Goal: Check status: Check status

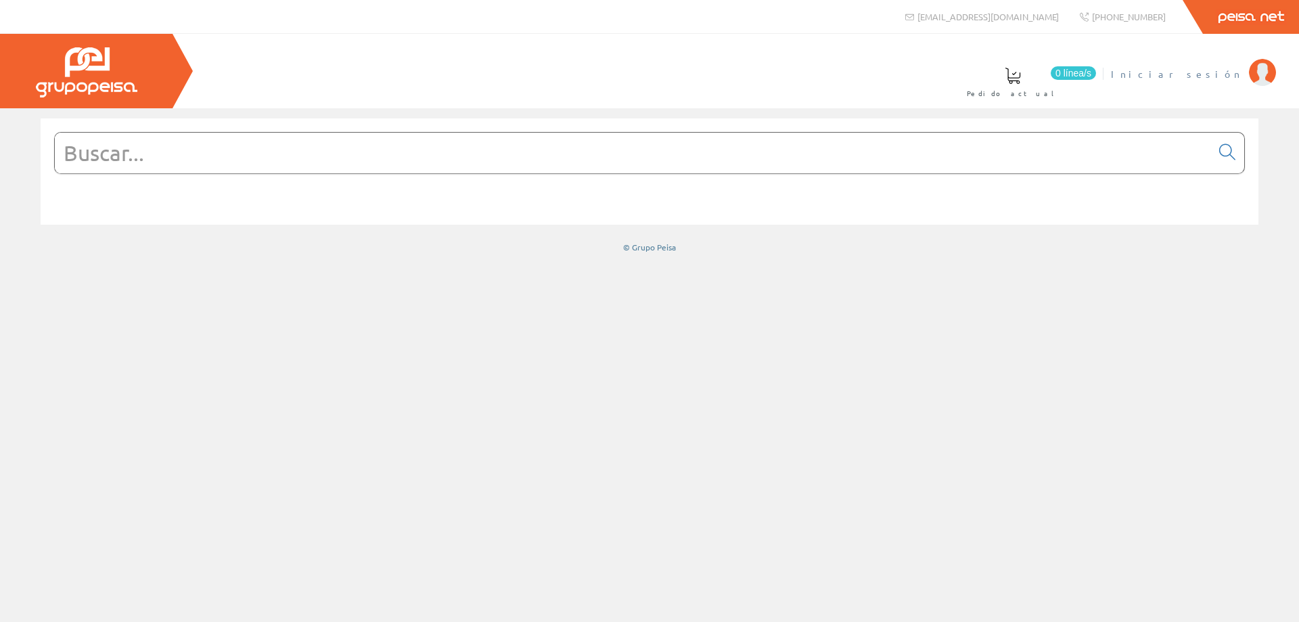
click at [1213, 74] on span "Iniciar sesión" at bounding box center [1176, 74] width 131 height 14
click at [1154, 74] on span "MONSOLAR INGENIERIA SL" at bounding box center [1132, 74] width 219 height 14
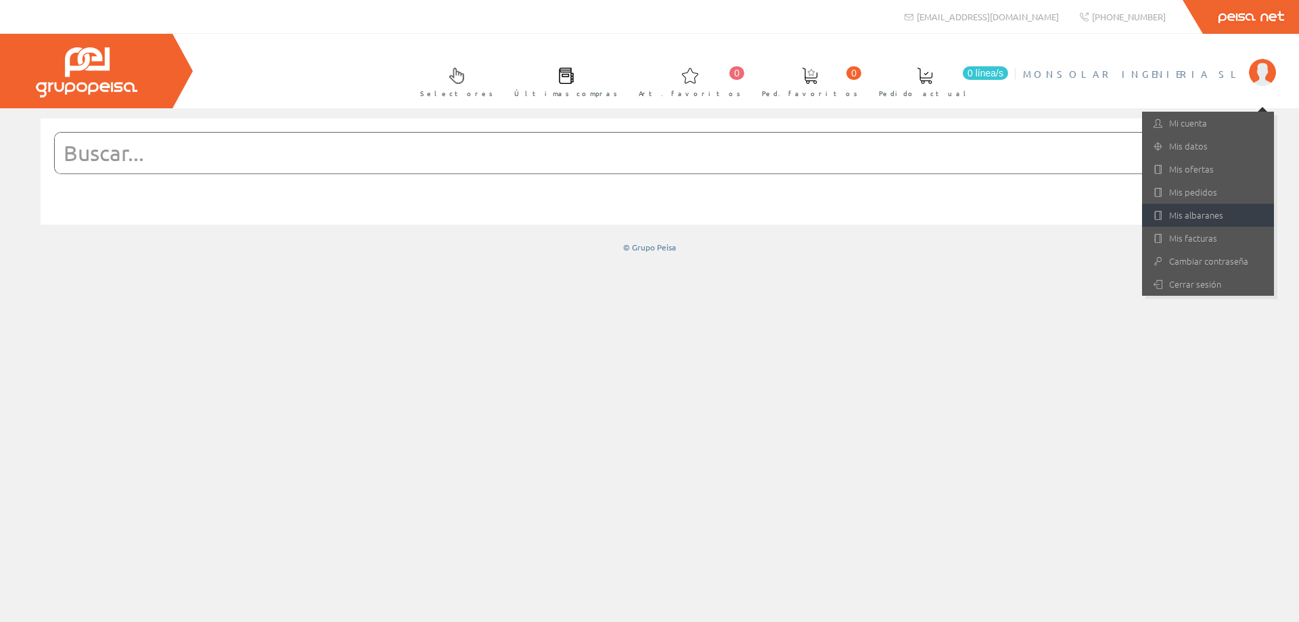
click at [1190, 209] on link "Mis albaranes" at bounding box center [1208, 215] width 132 height 23
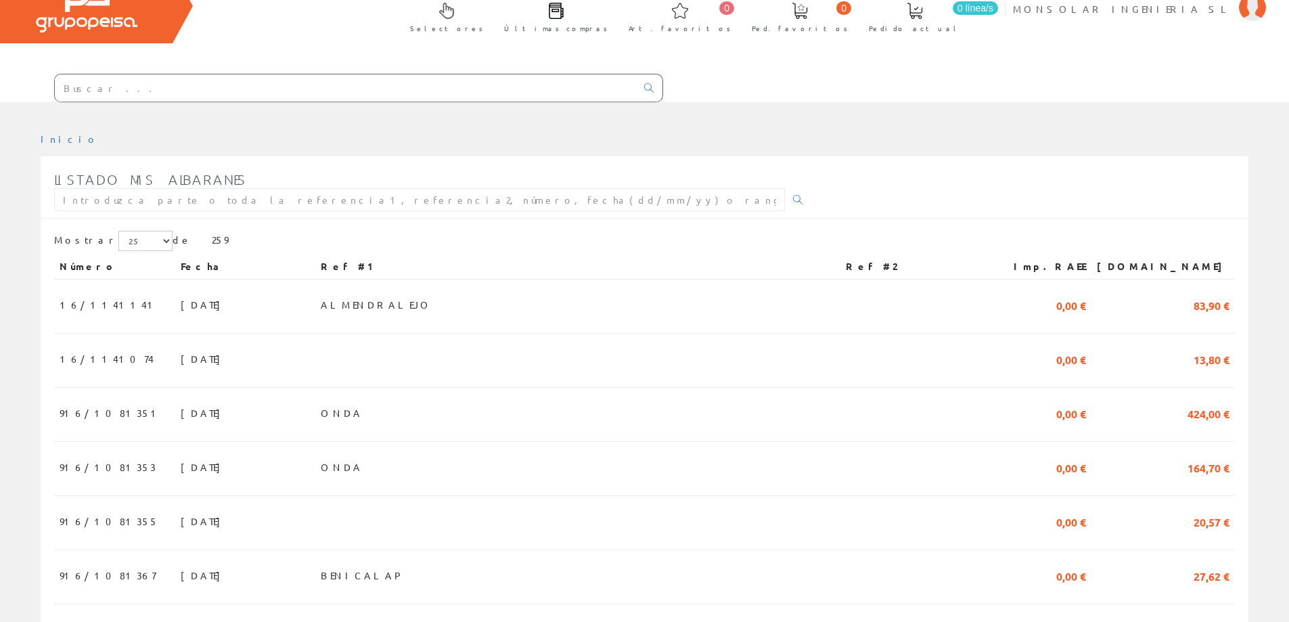
scroll to position [135, 0]
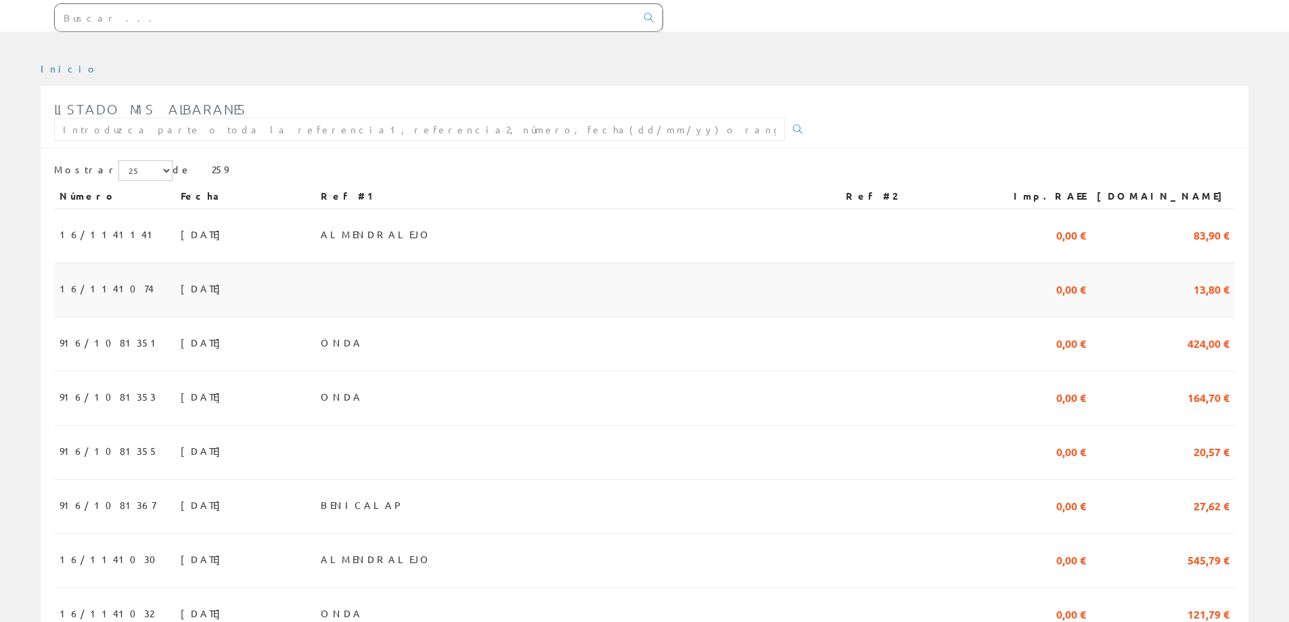
click at [181, 283] on span "[DATE]" at bounding box center [204, 288] width 47 height 23
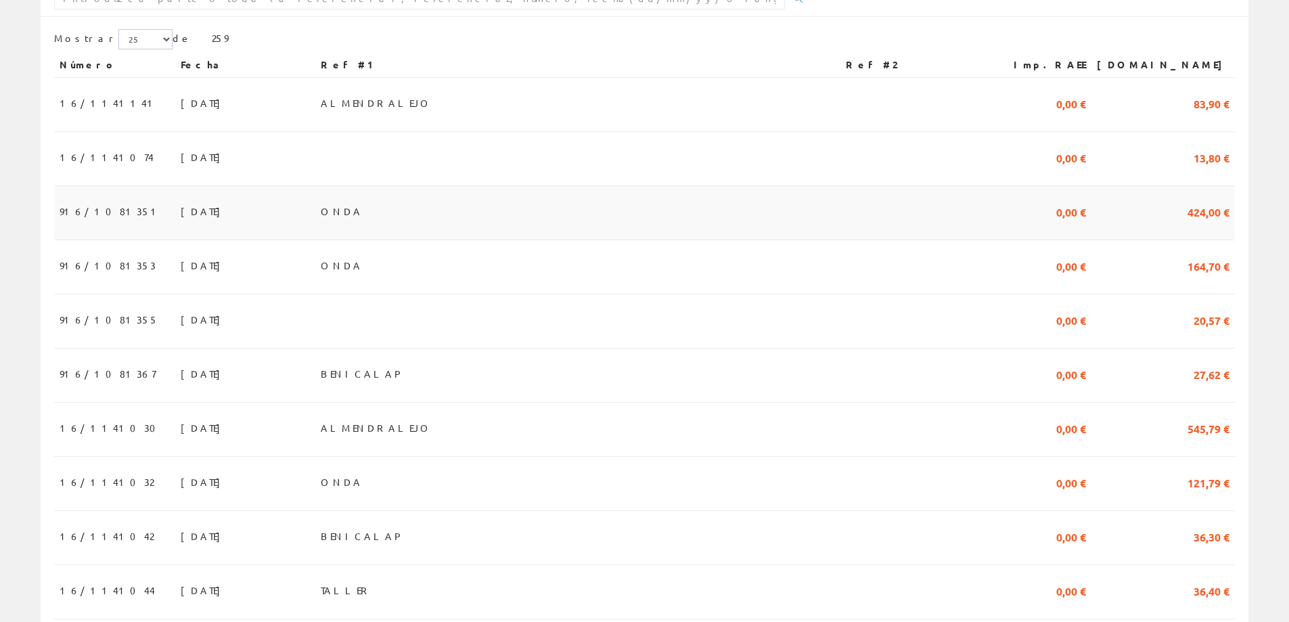
scroll to position [271, 0]
click at [181, 327] on span "05/09/2025" at bounding box center [204, 315] width 47 height 23
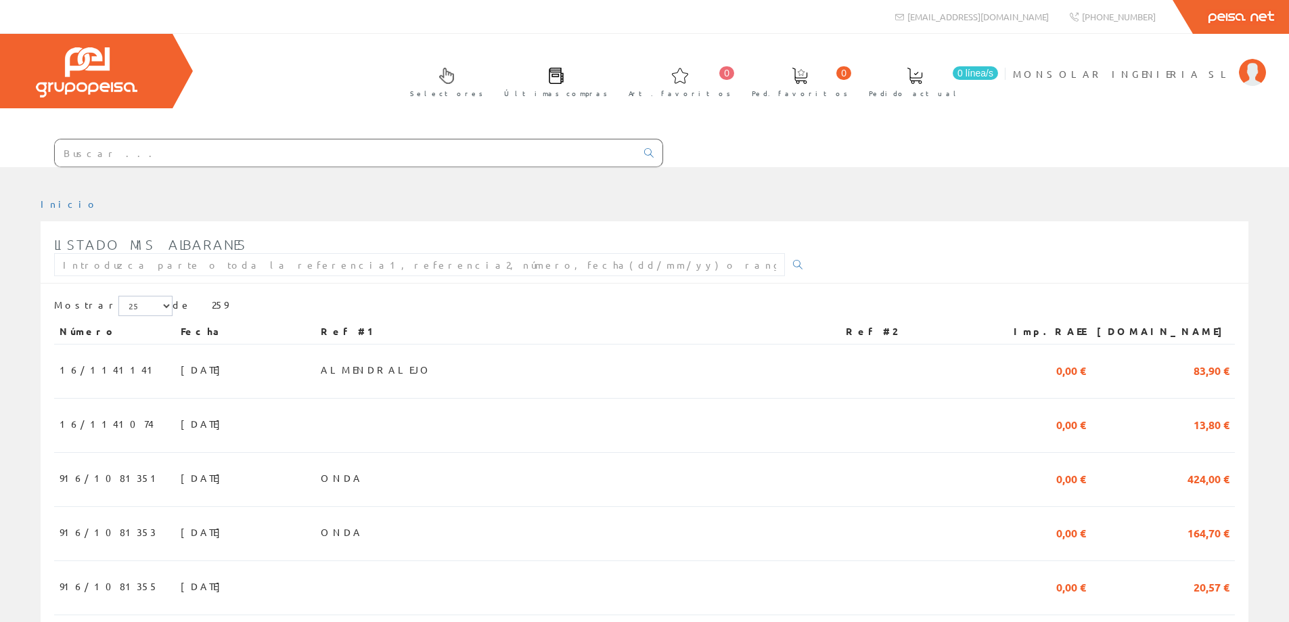
scroll to position [271, 0]
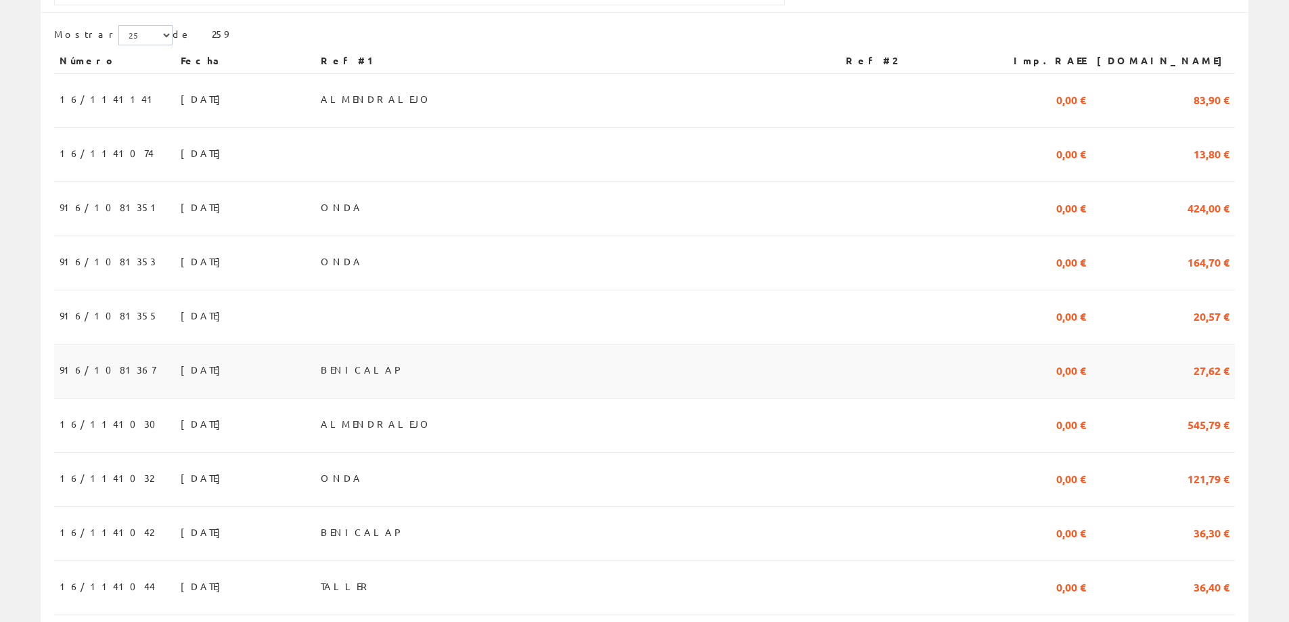
click at [181, 373] on span "[DATE]" at bounding box center [204, 369] width 47 height 23
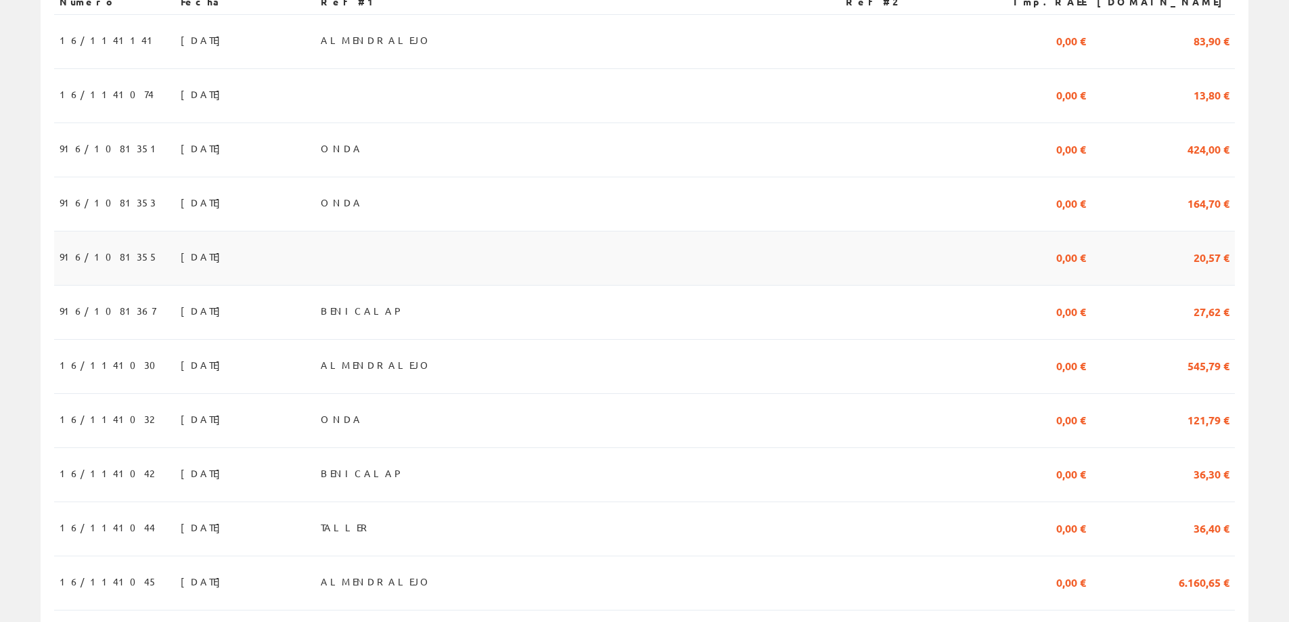
scroll to position [406, 0]
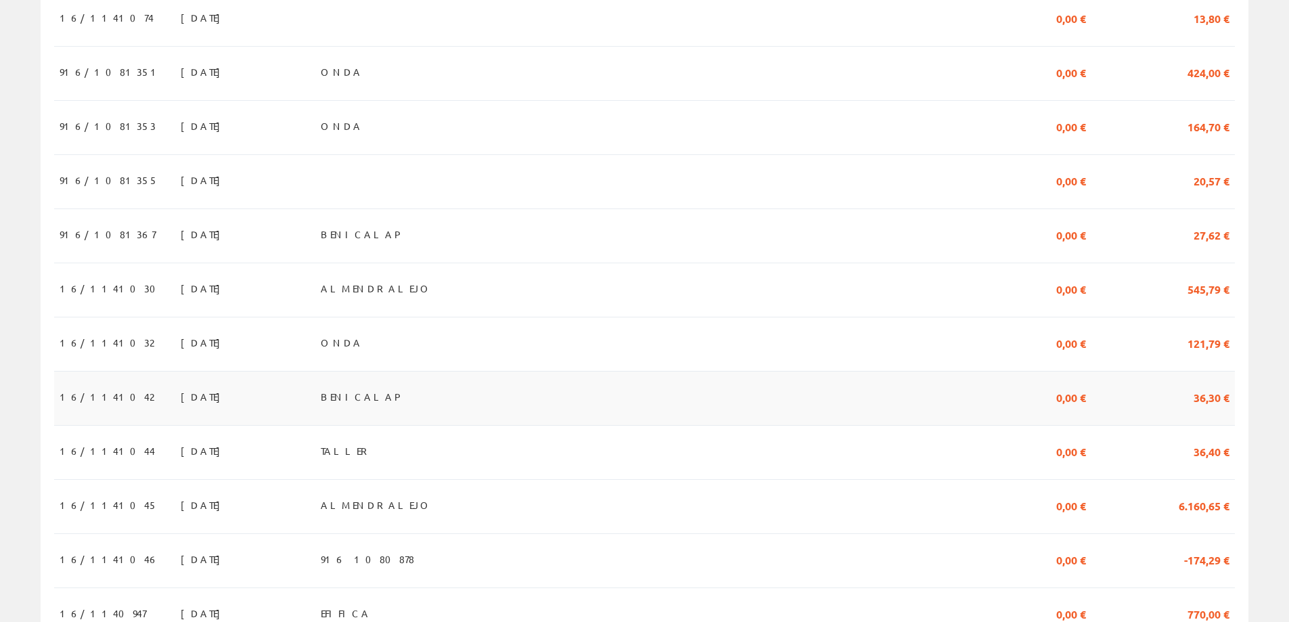
click at [181, 396] on span "[DATE]" at bounding box center [204, 396] width 47 height 23
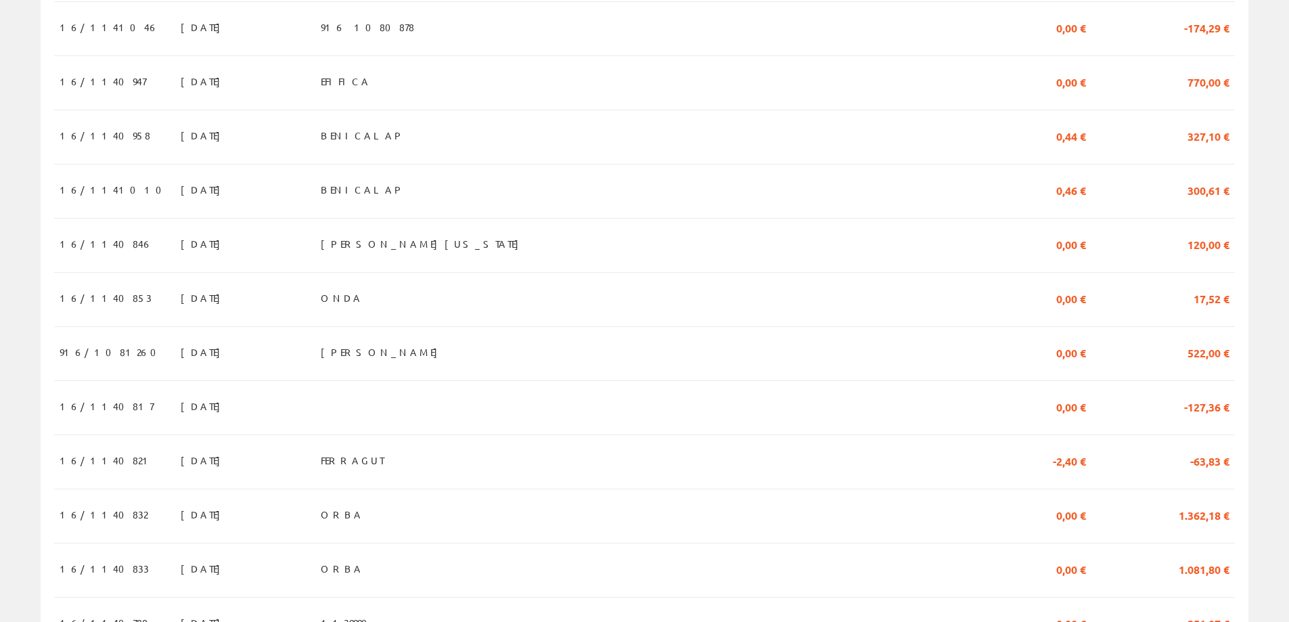
scroll to position [1015, 0]
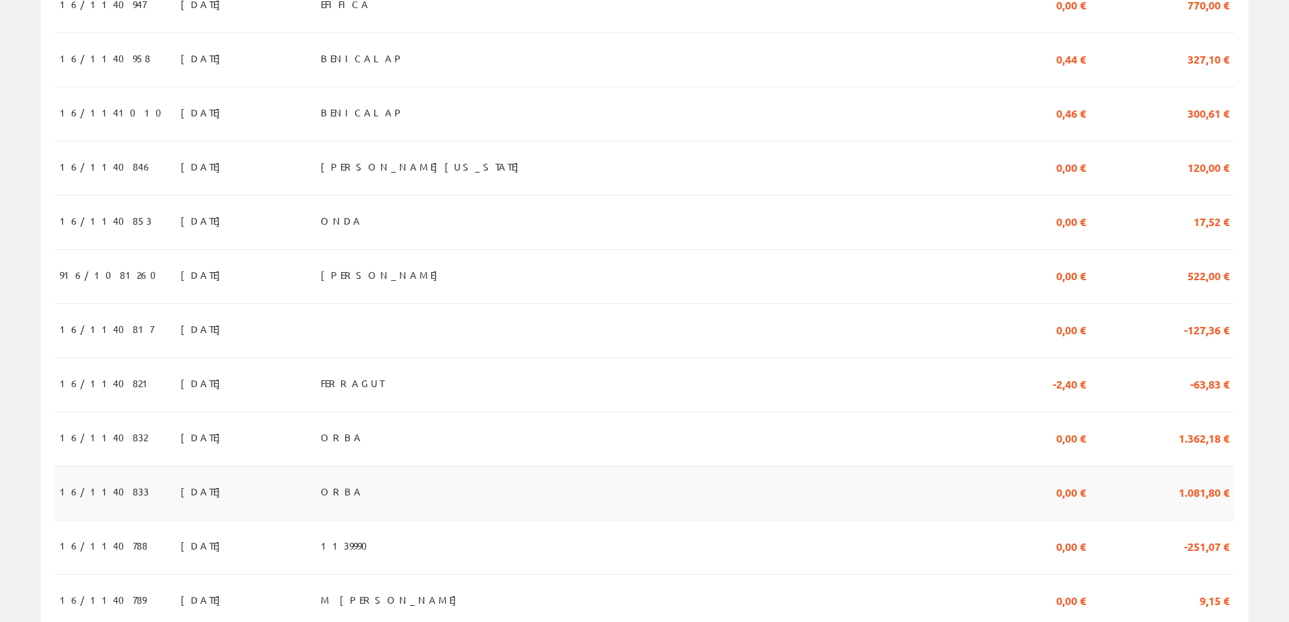
click at [181, 502] on span "[DATE]" at bounding box center [204, 491] width 47 height 23
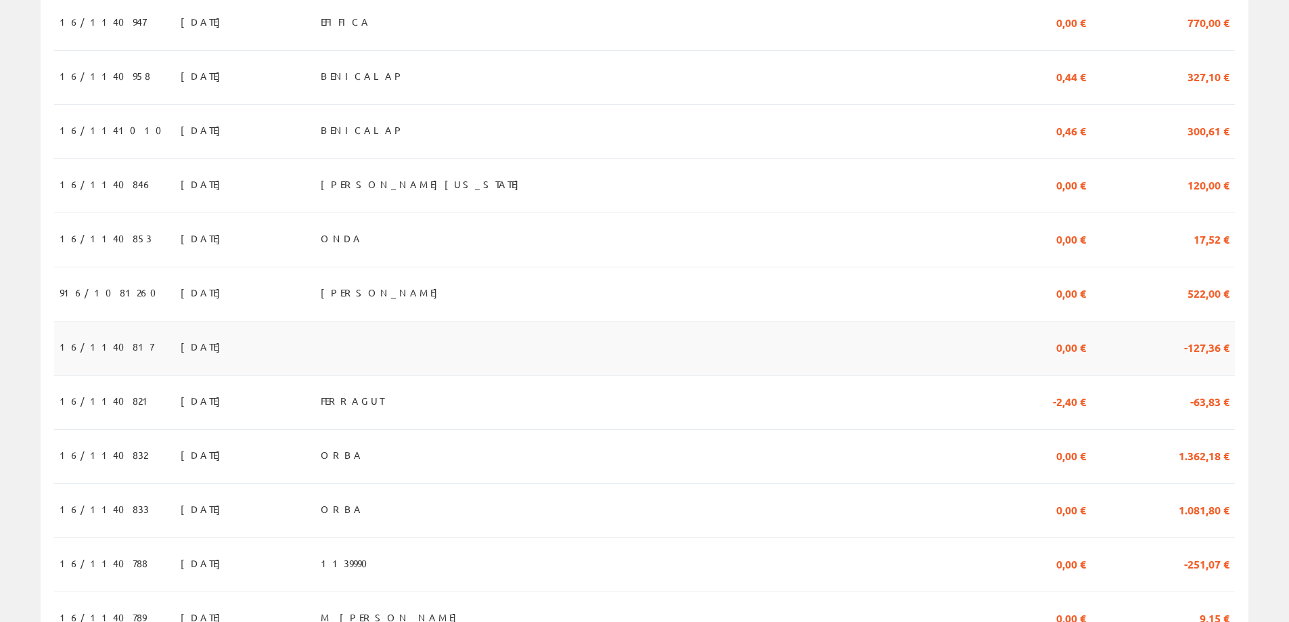
scroll to position [1175, 0]
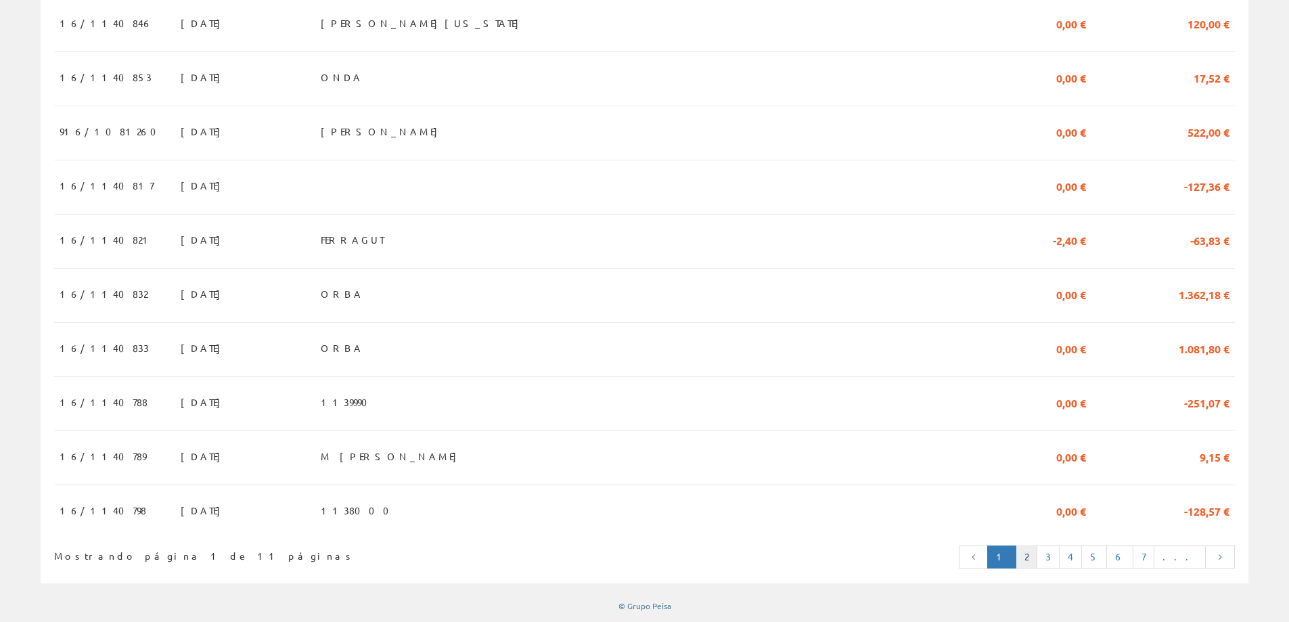
click at [1037, 556] on link "2" at bounding box center [1026, 556] width 22 height 23
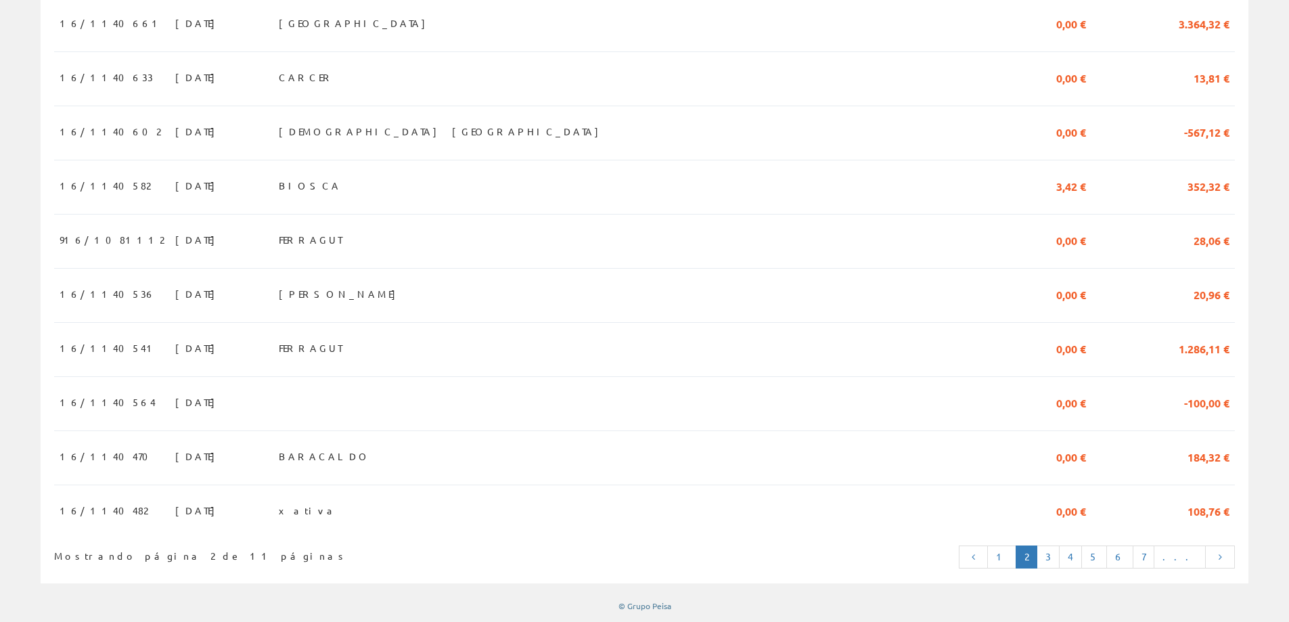
scroll to position [1175, 0]
click at [1059, 559] on link "3" at bounding box center [1047, 556] width 23 height 23
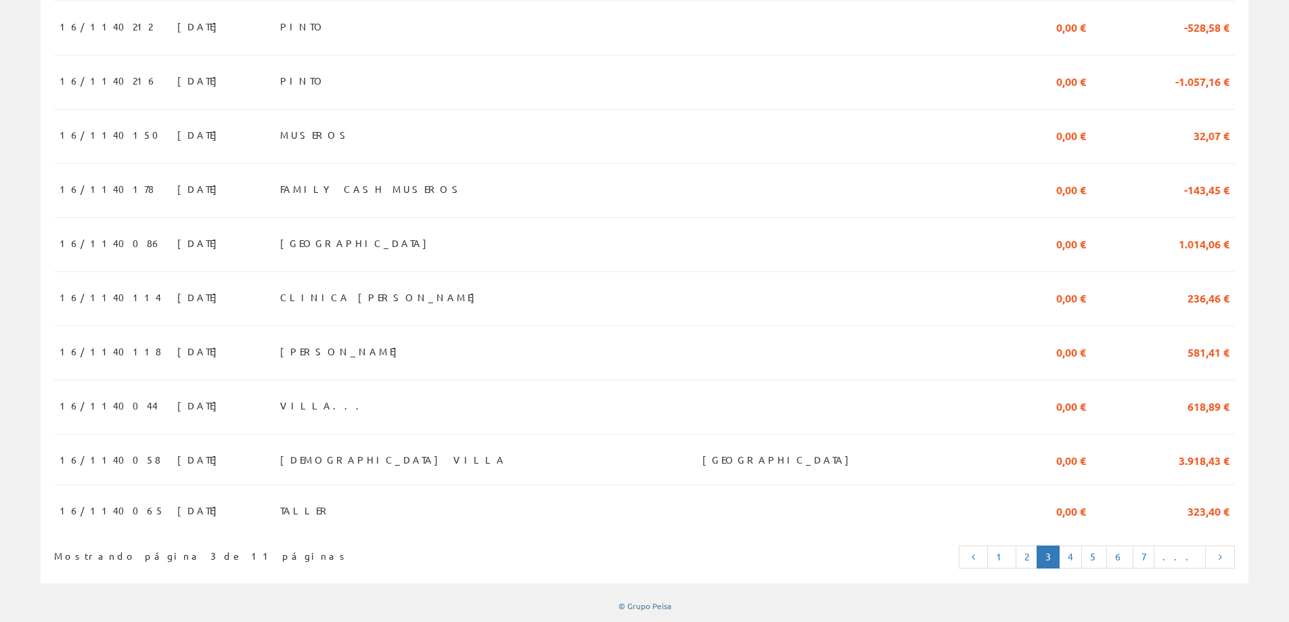
scroll to position [1171, 0]
click at [1082, 564] on link "4" at bounding box center [1070, 556] width 23 height 23
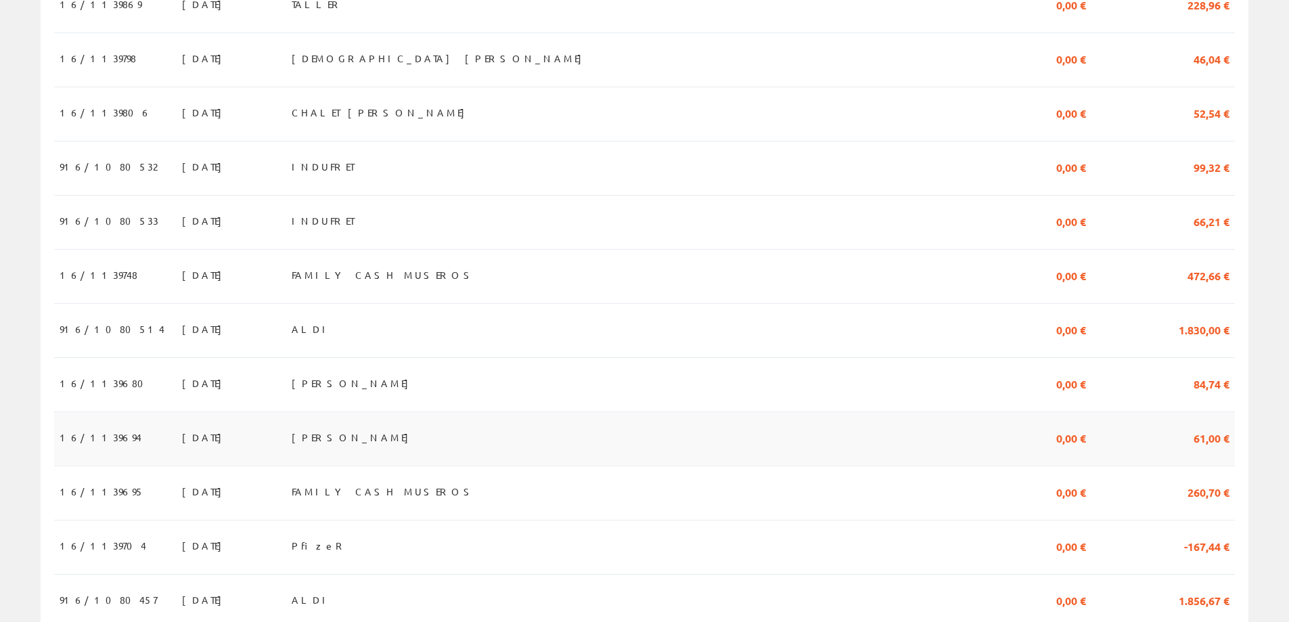
scroll to position [1175, 0]
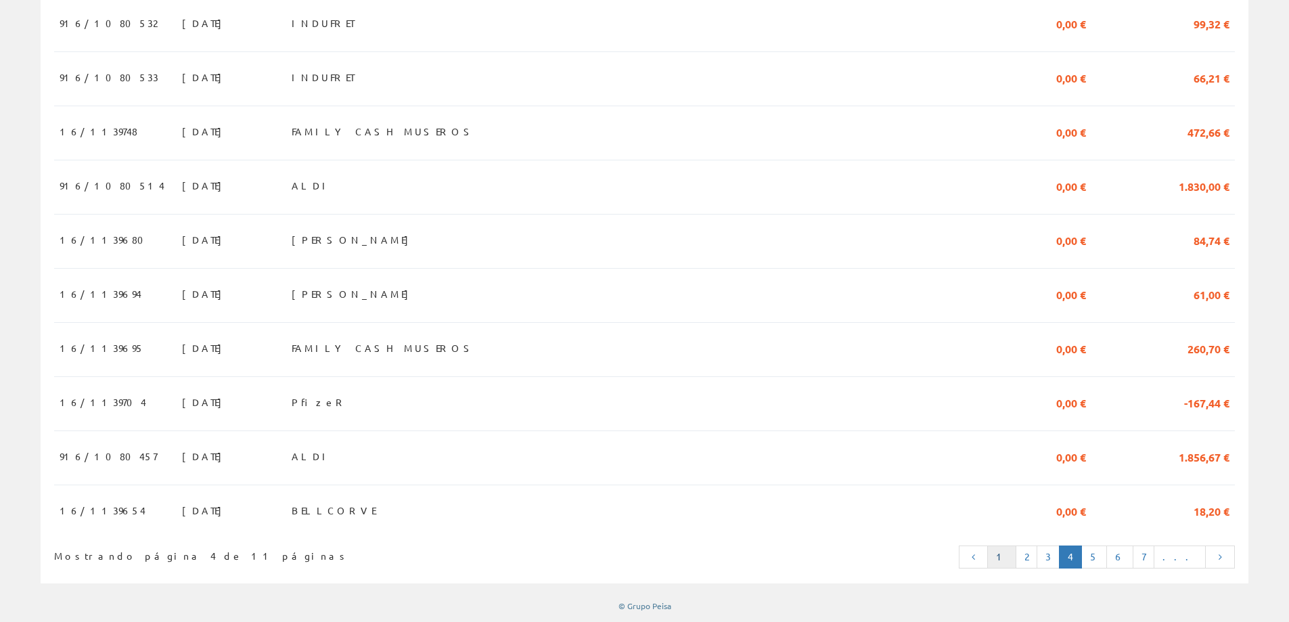
click at [1016, 553] on link "1" at bounding box center [1001, 556] width 29 height 23
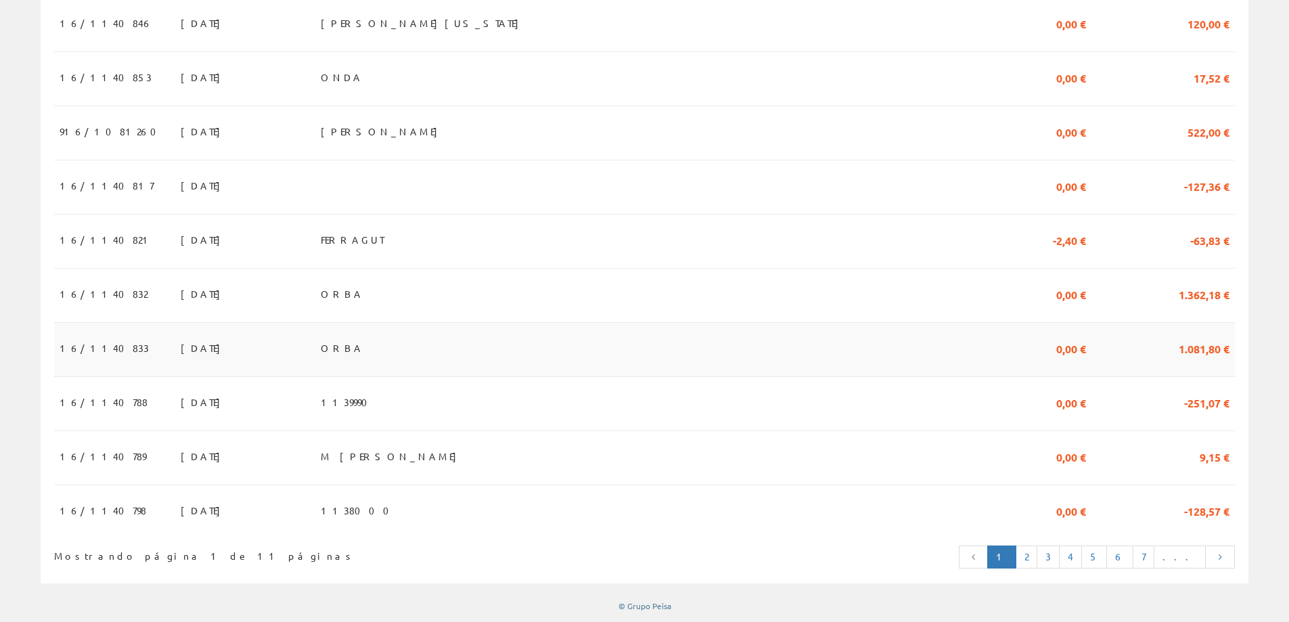
scroll to position [1175, 0]
click at [181, 457] on span "27/08/2025" at bounding box center [204, 455] width 47 height 23
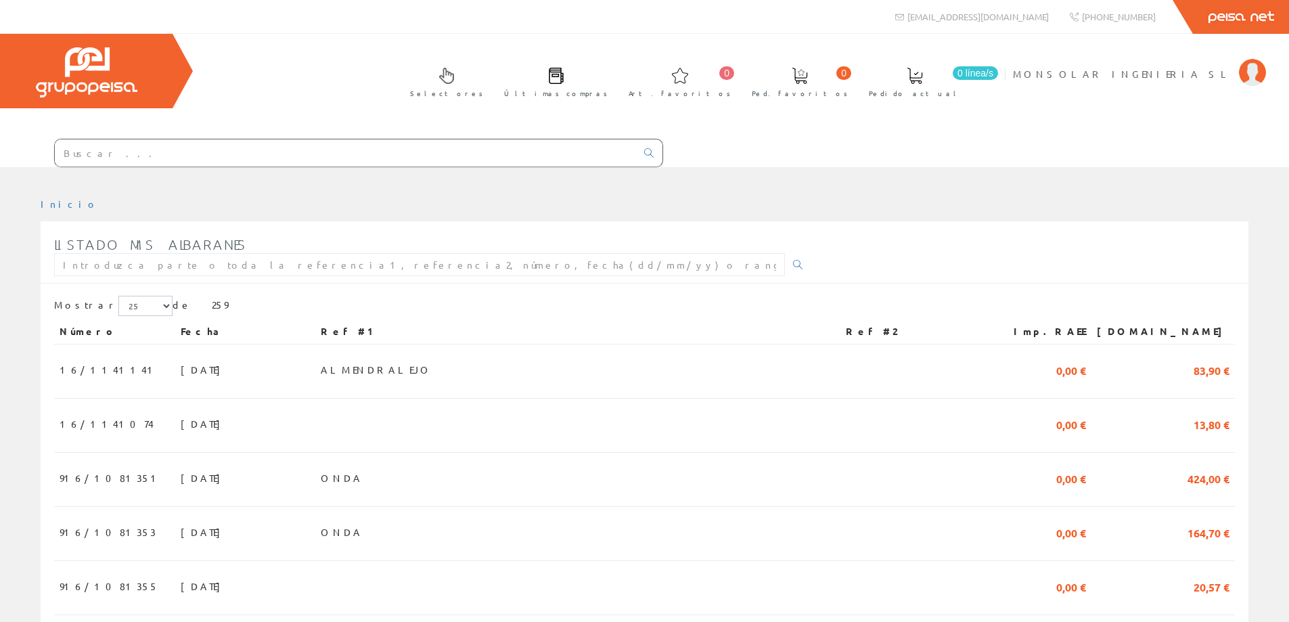
scroll to position [1175, 0]
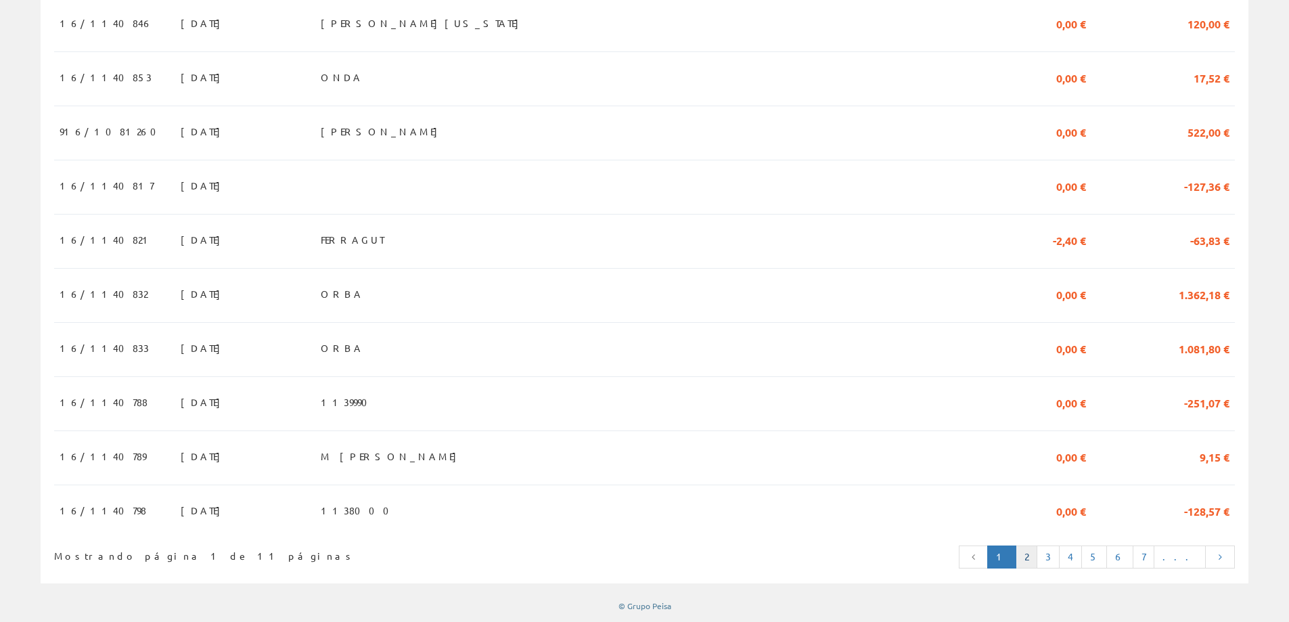
click at [1037, 562] on link "2" at bounding box center [1026, 556] width 22 height 23
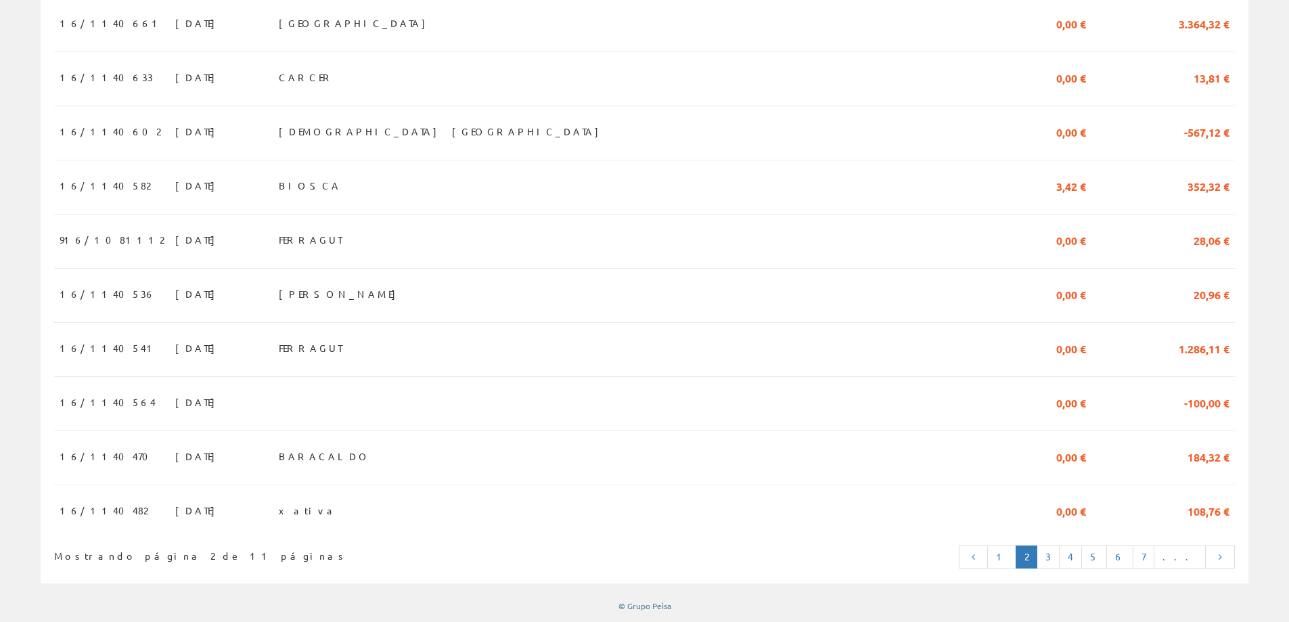
scroll to position [1175, 0]
click at [1059, 559] on link "3" at bounding box center [1047, 556] width 23 height 23
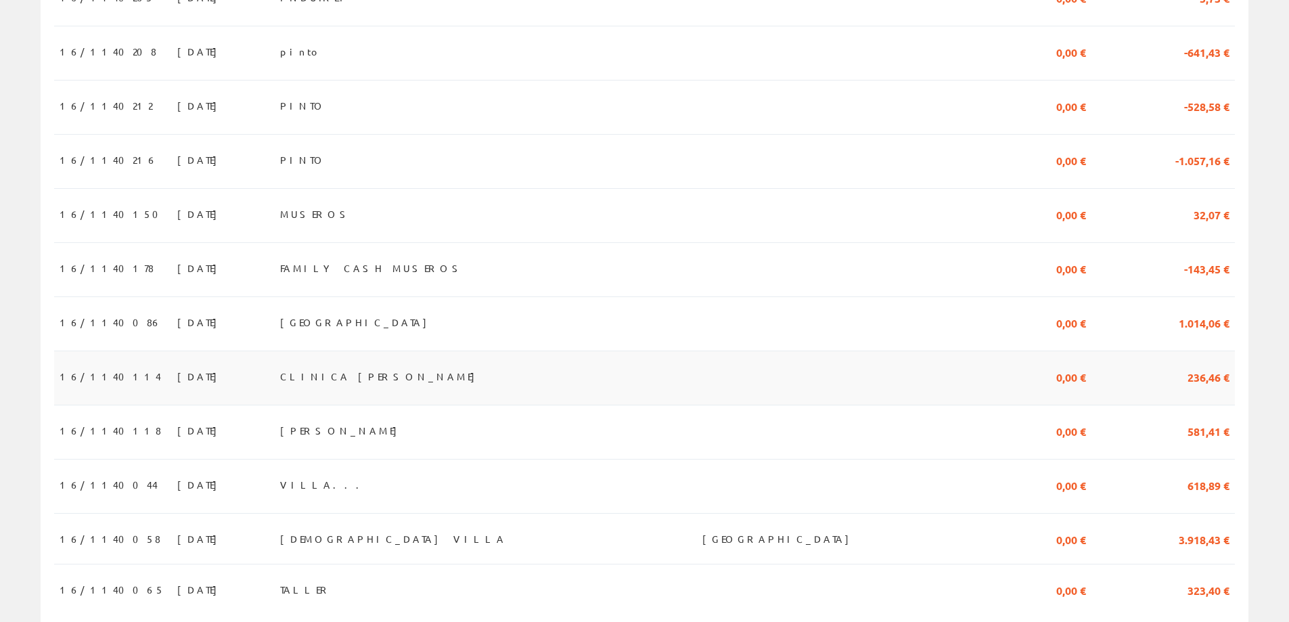
scroll to position [1150, 0]
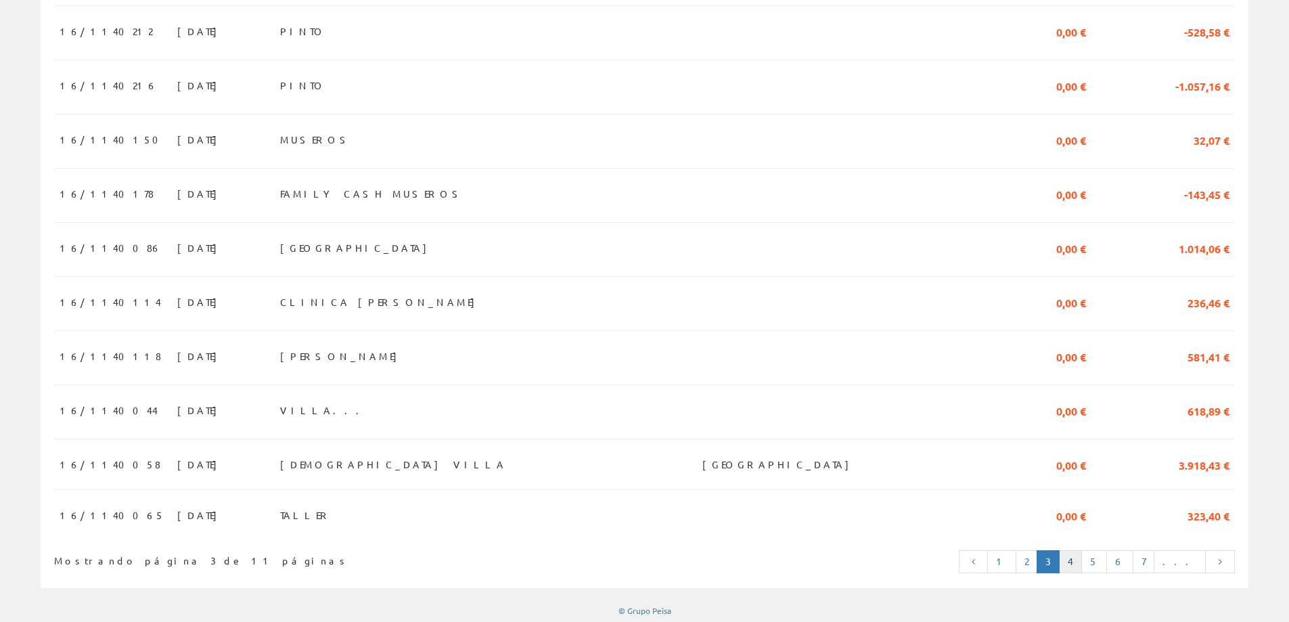
click at [1082, 573] on link "4" at bounding box center [1070, 561] width 23 height 23
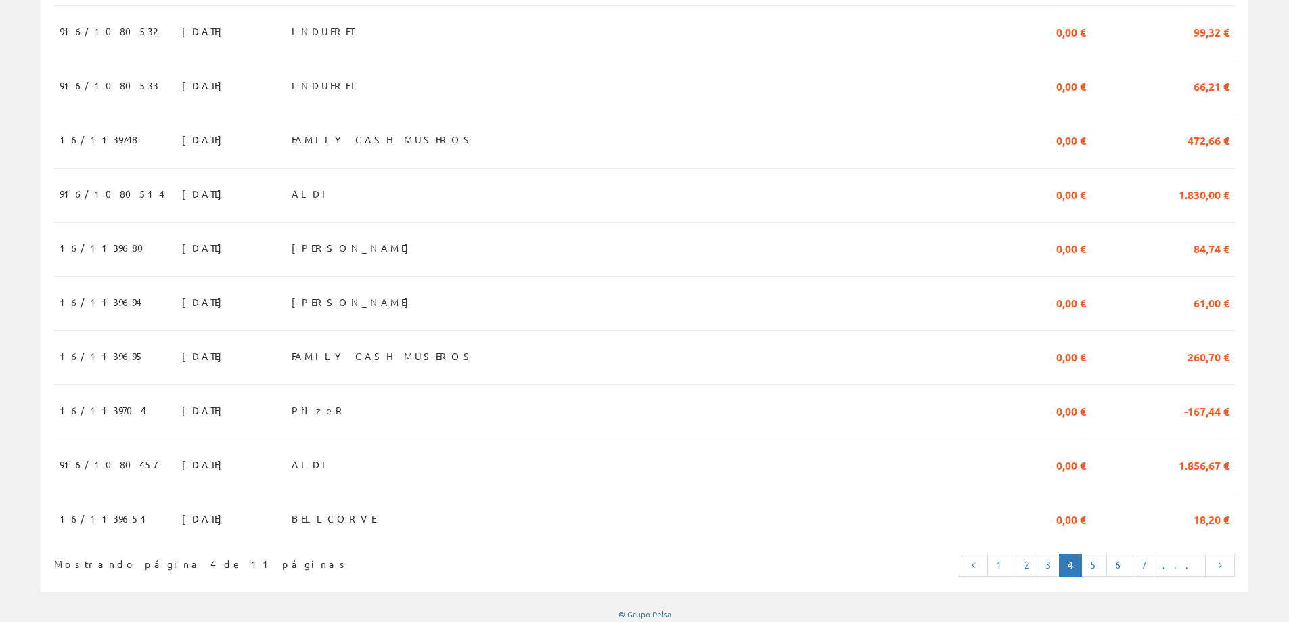
scroll to position [1175, 0]
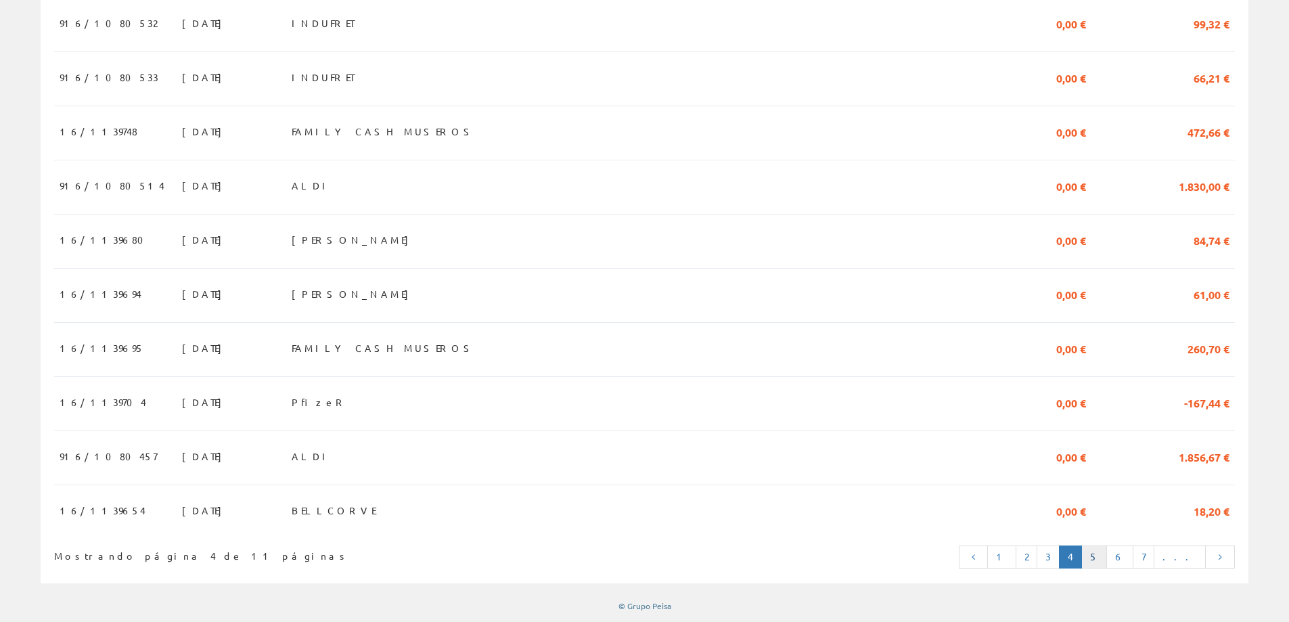
click at [1107, 553] on link "5" at bounding box center [1094, 556] width 26 height 23
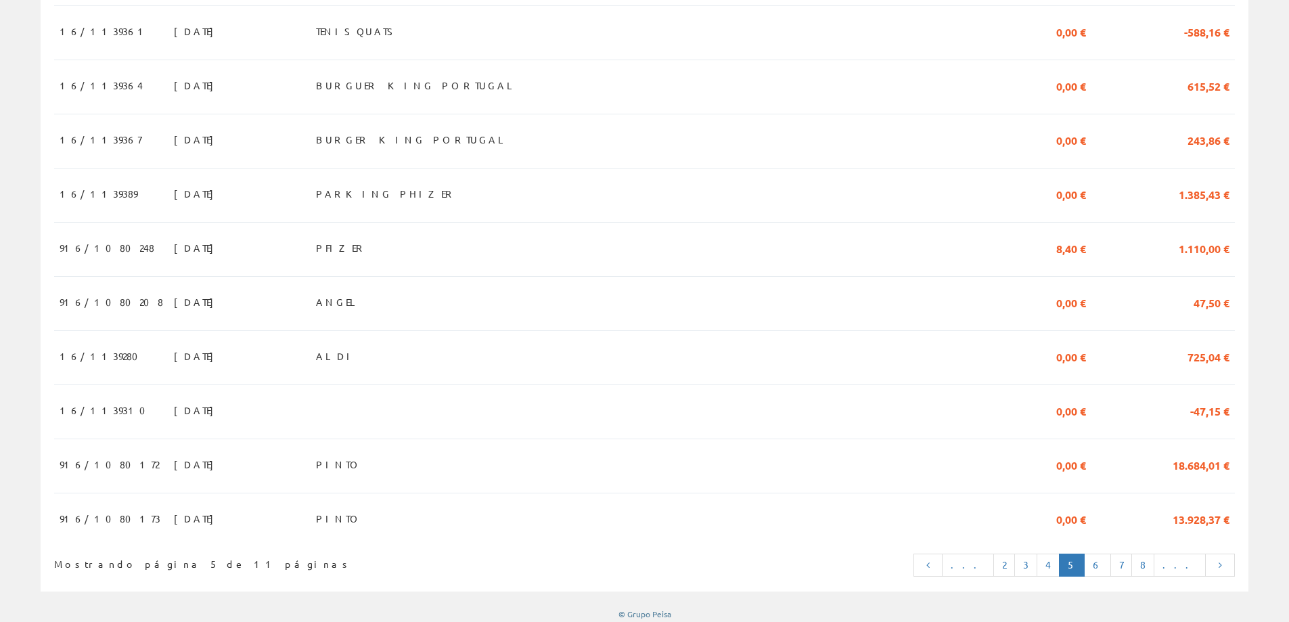
scroll to position [1175, 0]
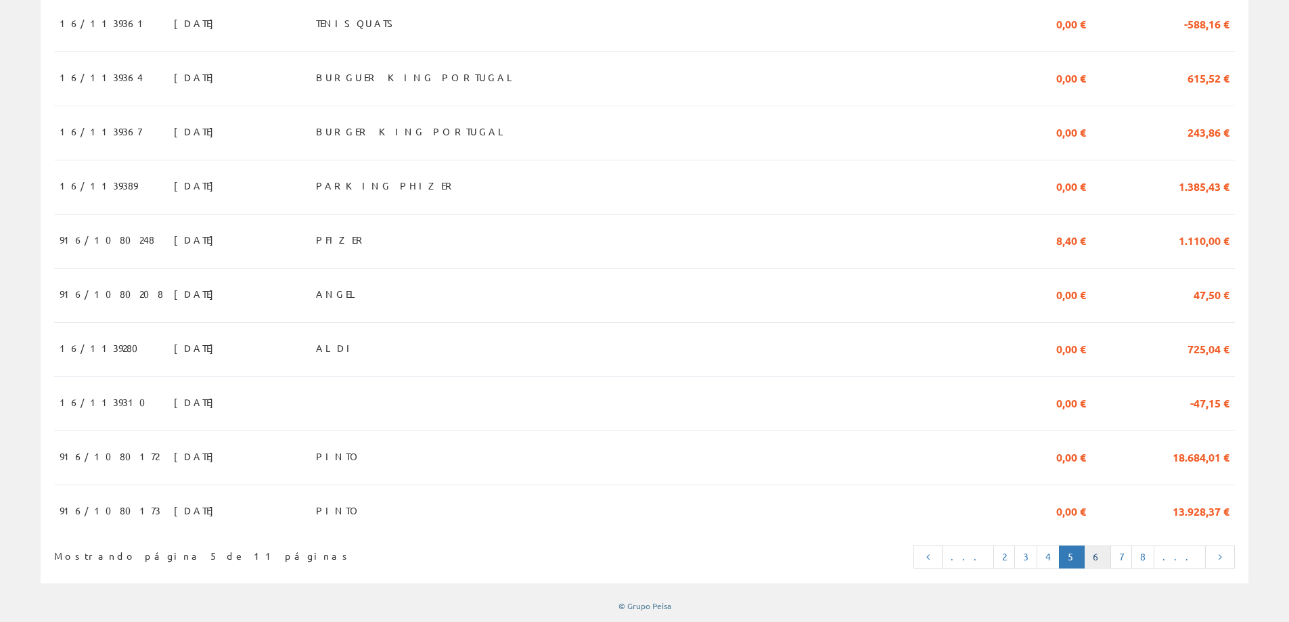
click at [1111, 557] on link "6" at bounding box center [1097, 556] width 27 height 23
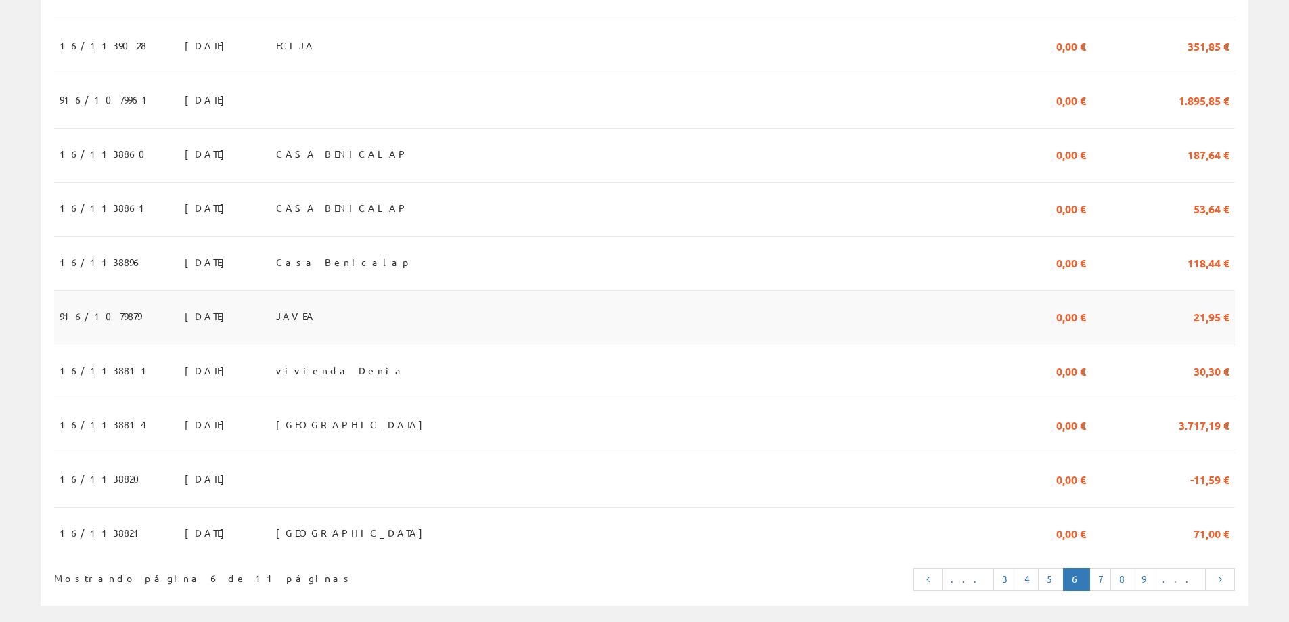
scroll to position [1171, 0]
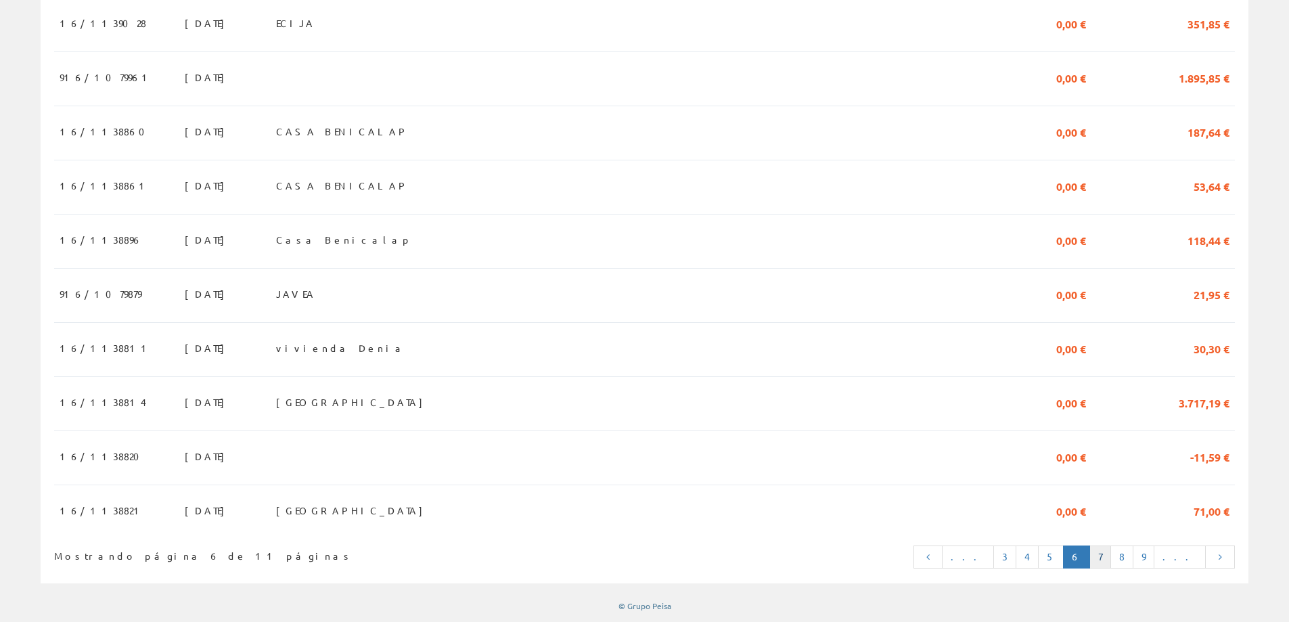
click at [1111, 551] on link "7" at bounding box center [1100, 556] width 22 height 23
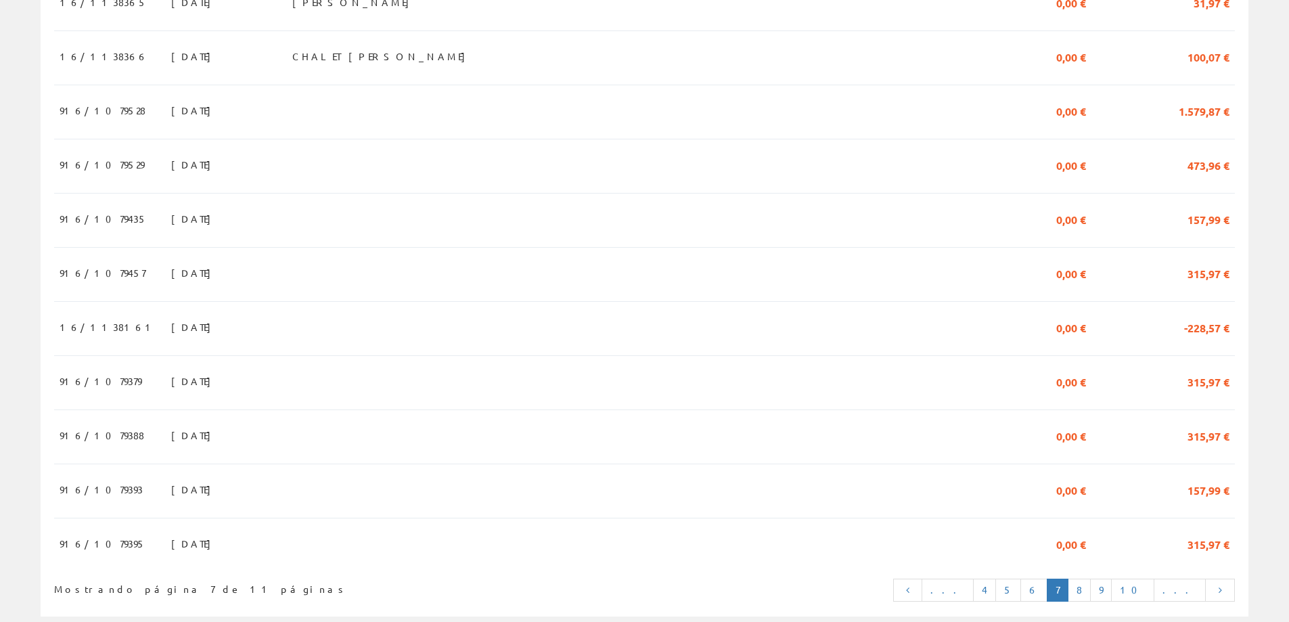
scroll to position [1175, 0]
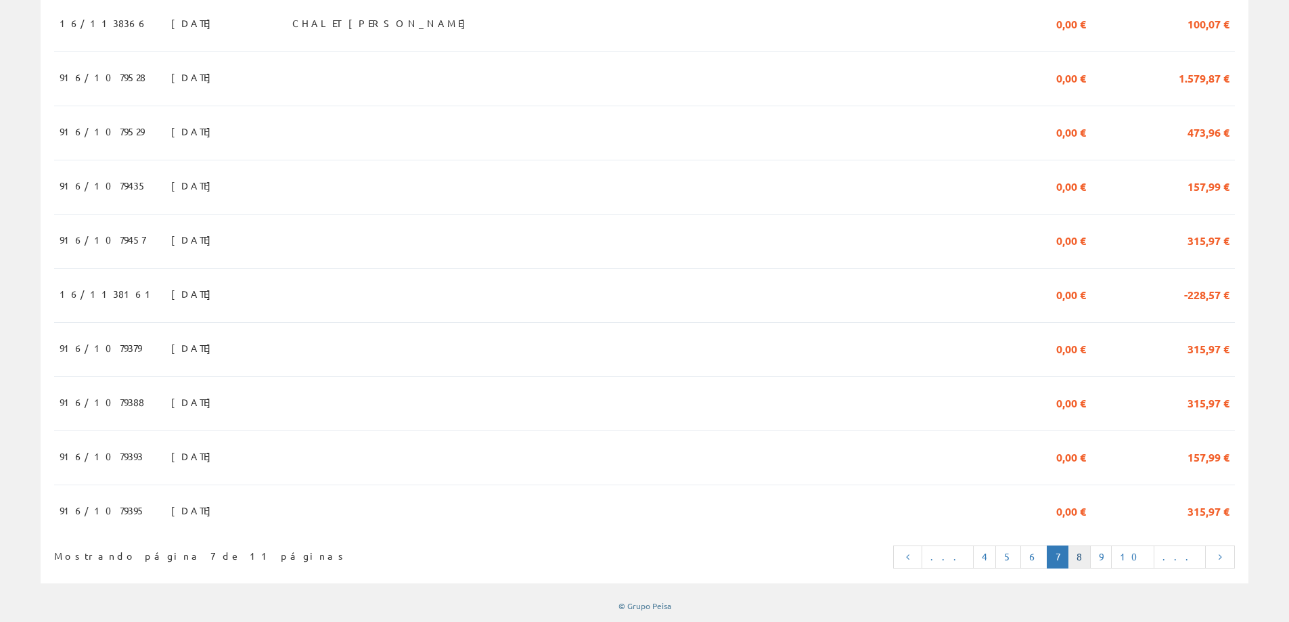
click at [1091, 565] on link "8" at bounding box center [1079, 556] width 23 height 23
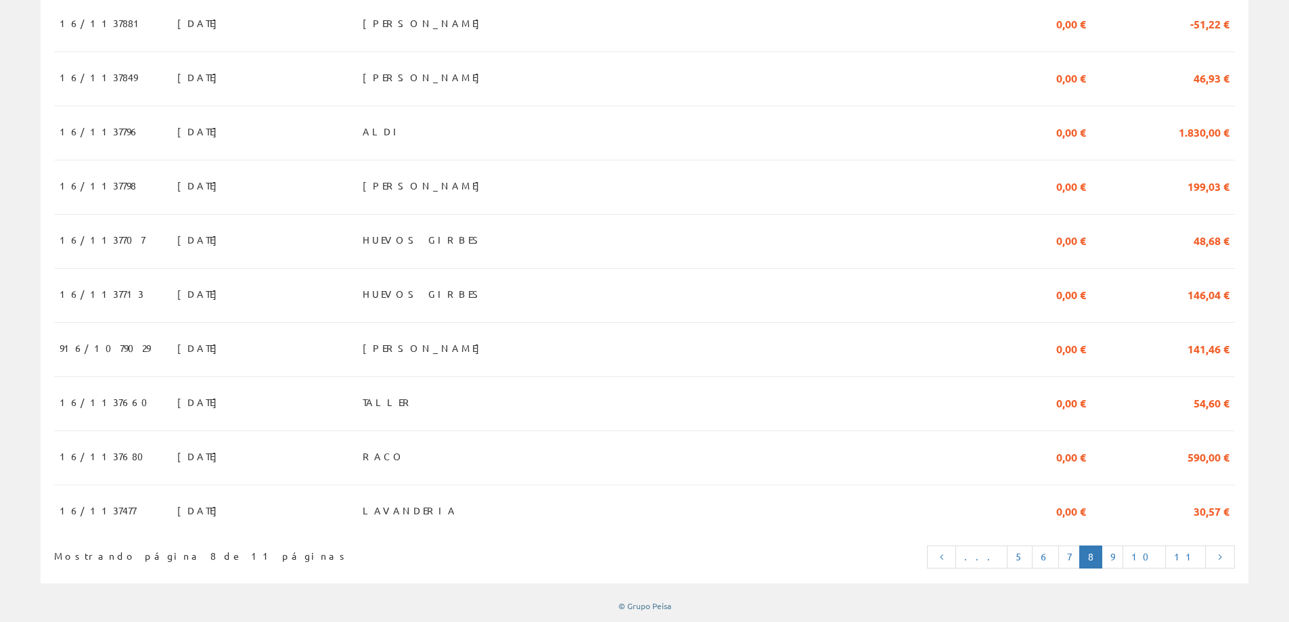
scroll to position [1175, 0]
